Goal: Task Accomplishment & Management: Use online tool/utility

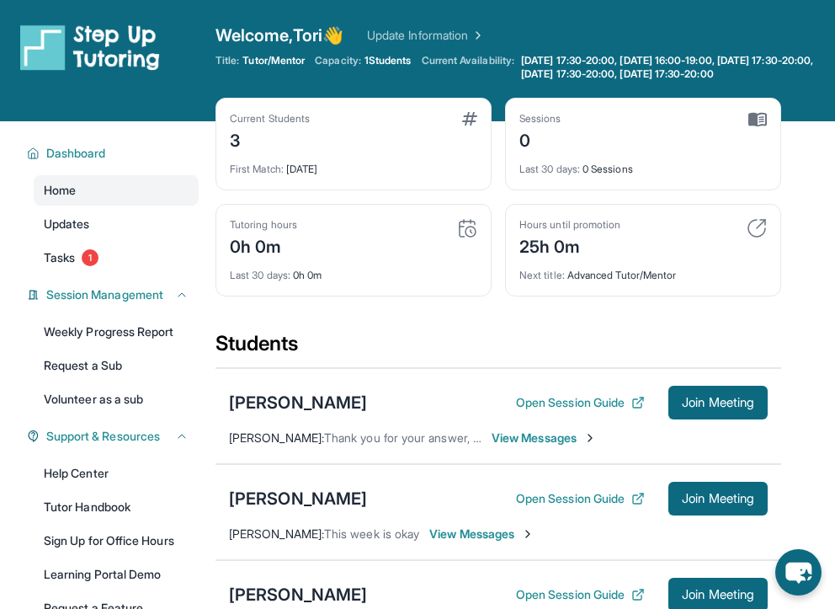
click at [441, 163] on div "First Match : [DATE]" at bounding box center [354, 164] width 248 height 24
click at [97, 253] on span "1" at bounding box center [90, 257] width 17 height 17
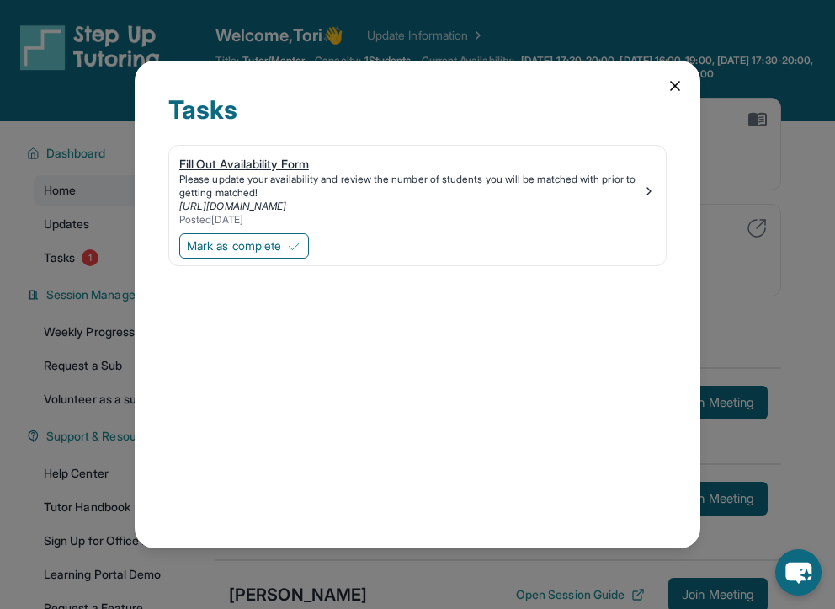
click at [545, 209] on div "[URL][DOMAIN_NAME]" at bounding box center [410, 206] width 463 height 13
click at [256, 248] on span "Mark as complete" at bounding box center [234, 245] width 94 height 17
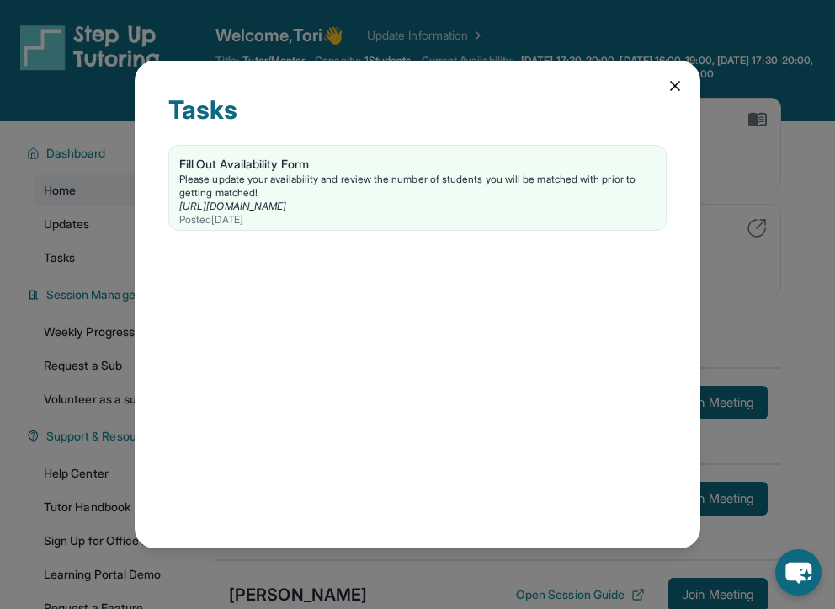
click at [665, 83] on div "Tasks Fill Out Availability Form Please update your availability and review the…" at bounding box center [418, 304] width 566 height 487
click at [671, 85] on icon at bounding box center [675, 85] width 17 height 17
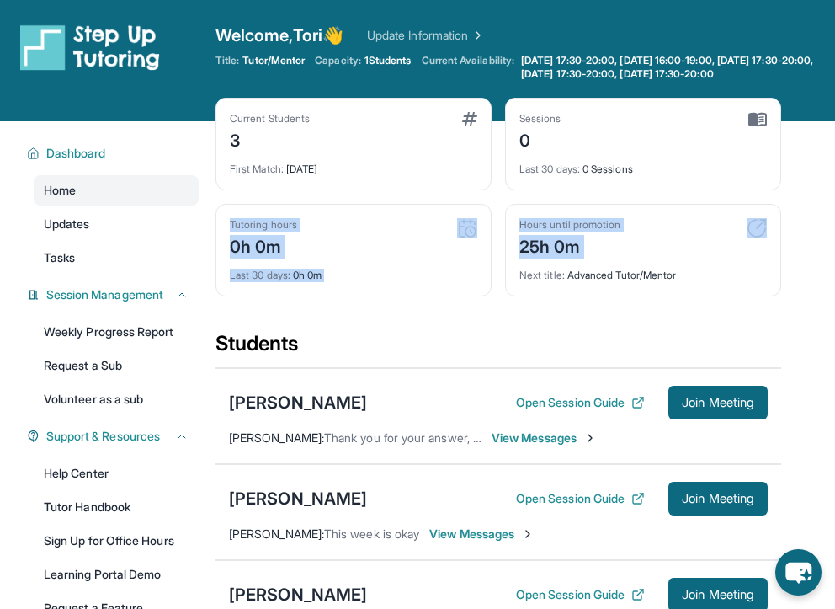
drag, startPoint x: 832, startPoint y: 191, endPoint x: 803, endPoint y: 266, distance: 80.2
click at [803, 266] on main "Current Students 3 First Match : [DATE] Sessions 0 Last 30 days : 0 Sessions Tu…" at bounding box center [526, 552] width 620 height 862
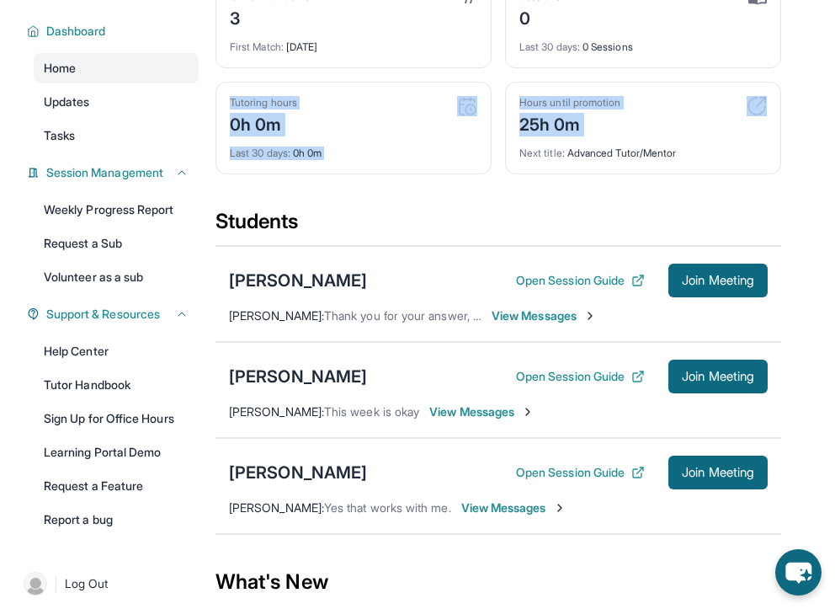
scroll to position [59, 0]
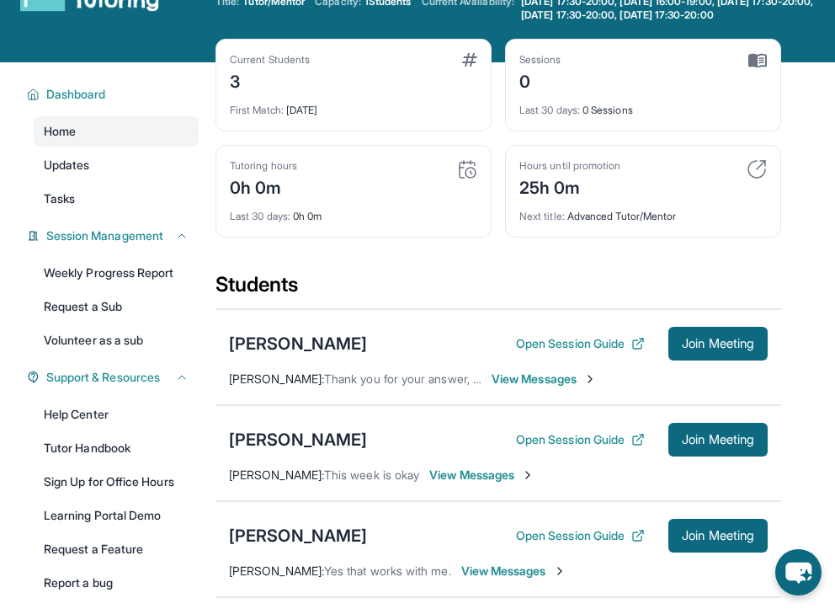
click at [647, 269] on div "Current Students 3 First Match : [DATE] Sessions 0 Last 30 days : 0 Sessions Tu…" at bounding box center [499, 155] width 566 height 232
